Goal: Navigation & Orientation: Find specific page/section

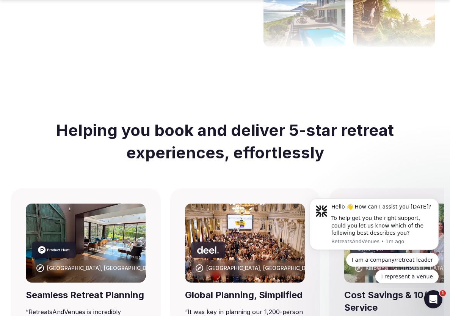
scroll to position [367, 0]
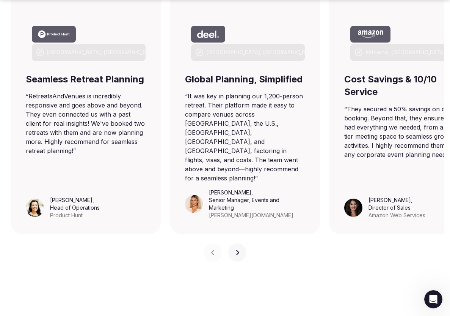
scroll to position [591, 0]
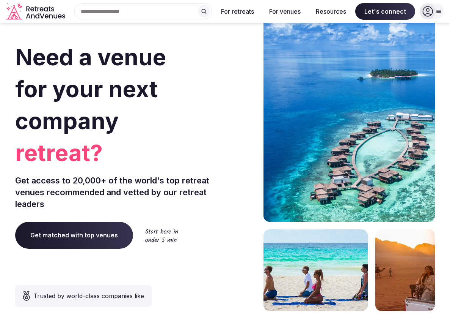
click at [150, 10] on div "Search Popular Destinations [GEOGRAPHIC_DATA], [GEOGRAPHIC_DATA] [GEOGRAPHIC_DA…" at bounding box center [140, 11] width 144 height 16
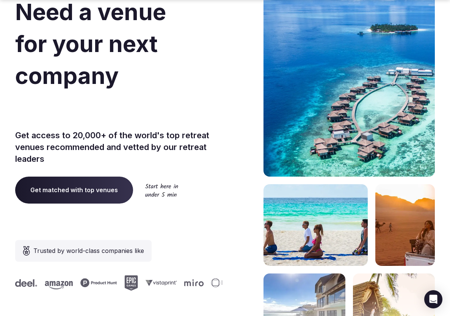
scroll to position [60, 0]
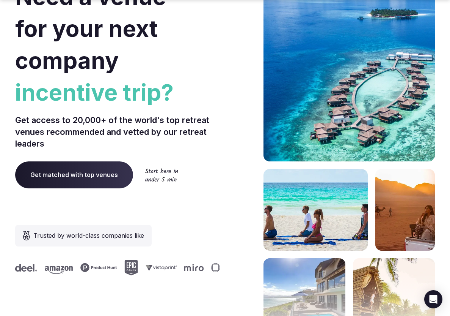
click at [104, 177] on span "Get matched with top venues" at bounding box center [74, 174] width 118 height 27
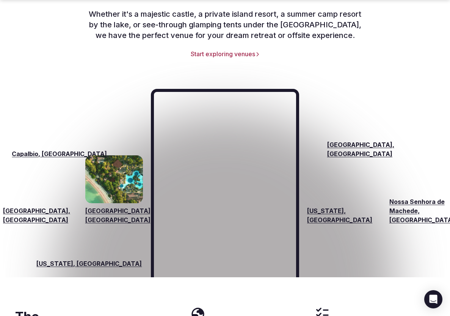
scroll to position [1121, 0]
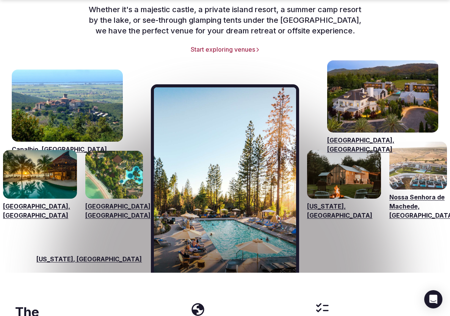
click at [205, 45] on link "Start exploring venues" at bounding box center [225, 49] width 420 height 8
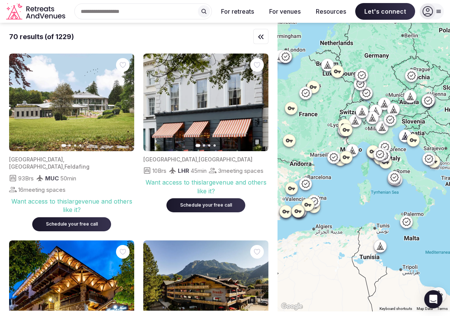
drag, startPoint x: 370, startPoint y: 154, endPoint x: 361, endPoint y: 181, distance: 28.3
click at [361, 181] on div at bounding box center [364, 167] width 173 height 288
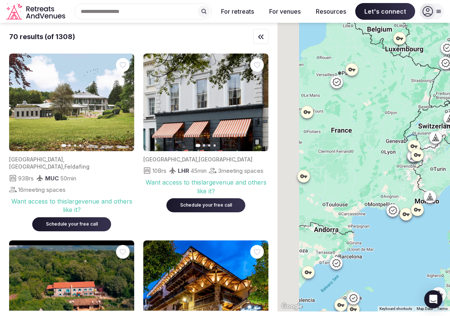
drag, startPoint x: 351, startPoint y: 136, endPoint x: 442, endPoint y: 222, distance: 124.8
click at [442, 222] on div at bounding box center [364, 167] width 173 height 288
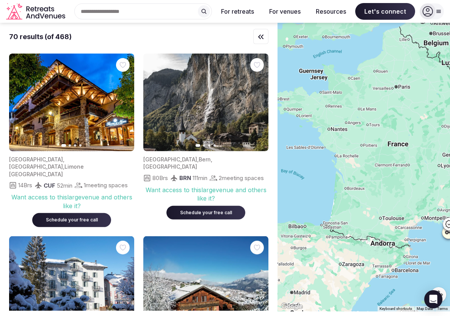
drag, startPoint x: 346, startPoint y: 173, endPoint x: 408, endPoint y: 186, distance: 62.8
click at [408, 186] on div at bounding box center [364, 167] width 173 height 288
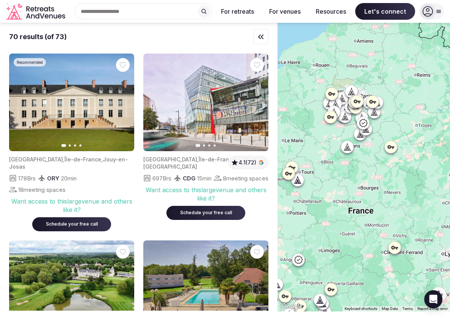
drag, startPoint x: 433, startPoint y: 93, endPoint x: 384, endPoint y: 153, distance: 77.9
click at [384, 153] on div at bounding box center [364, 167] width 173 height 288
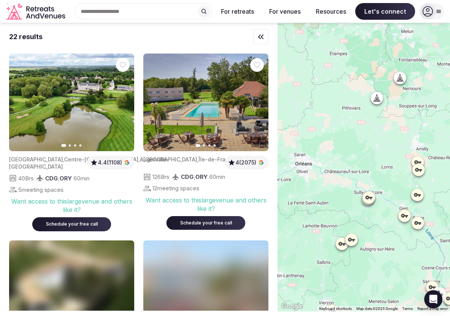
drag, startPoint x: 340, startPoint y: 114, endPoint x: 390, endPoint y: 138, distance: 55.8
click at [390, 138] on div at bounding box center [364, 167] width 173 height 288
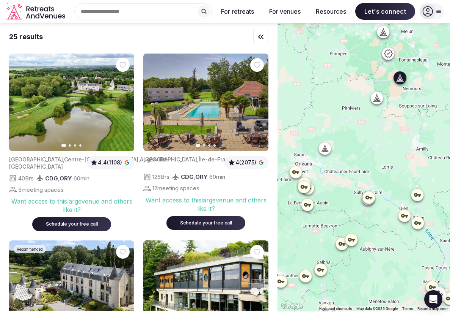
click at [258, 101] on icon "button" at bounding box center [258, 102] width 3 height 5
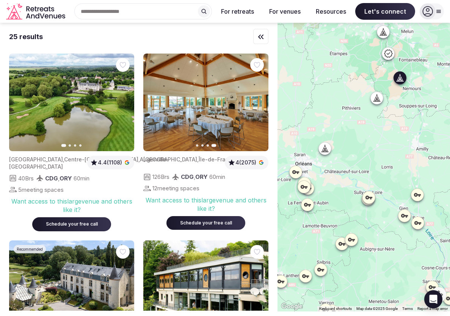
click at [153, 100] on icon "button" at bounding box center [154, 102] width 6 height 6
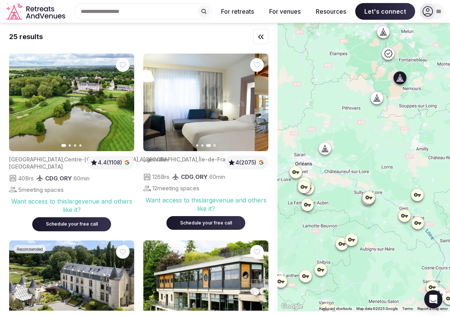
click at [153, 100] on icon "button" at bounding box center [154, 102] width 6 height 6
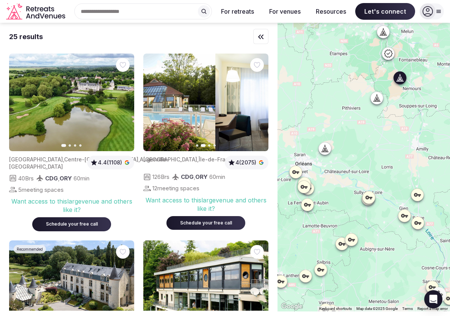
click at [153, 100] on icon "button" at bounding box center [154, 102] width 6 height 6
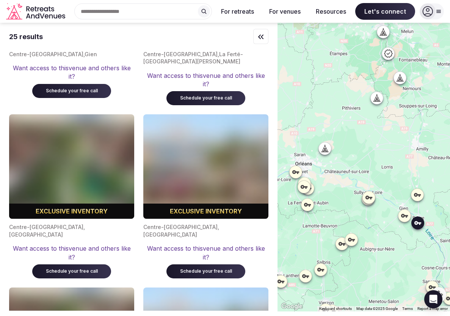
scroll to position [1530, 0]
